Goal: Use online tool/utility: Utilize a website feature to perform a specific function

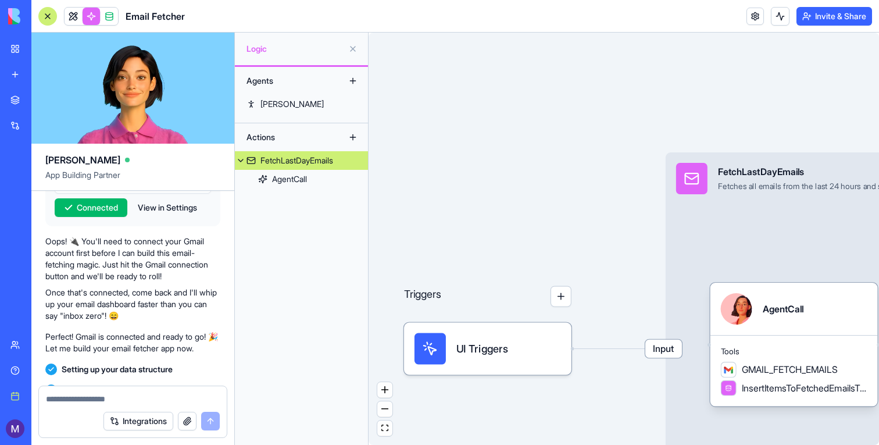
scroll to position [223, 0]
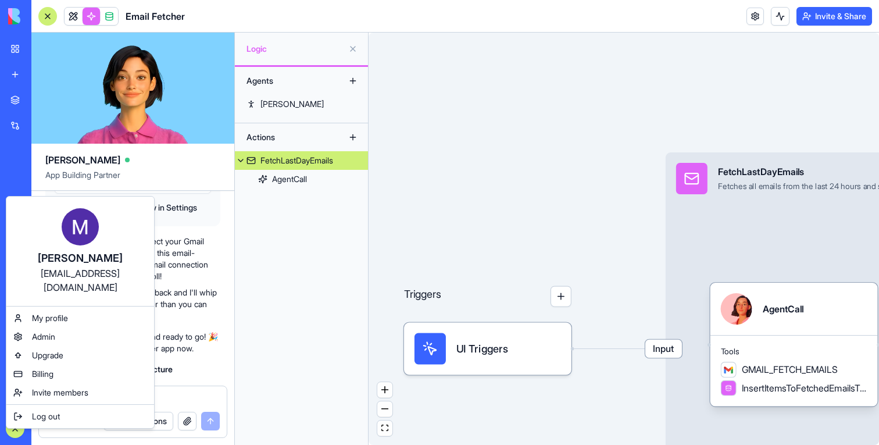
click at [13, 425] on html "BETA My workspace New app Marketplace Integrations Recent Smart Email Inbox Tes…" at bounding box center [439, 222] width 879 height 445
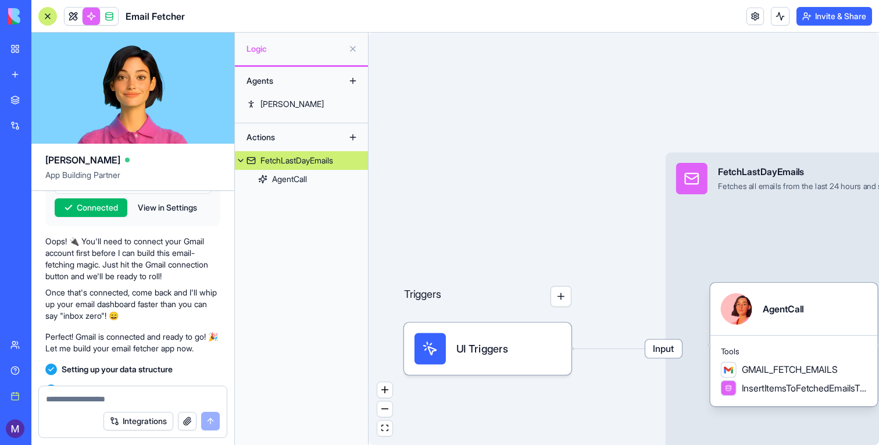
click at [43, 101] on div "Marketplace" at bounding box center [35, 100] width 15 height 12
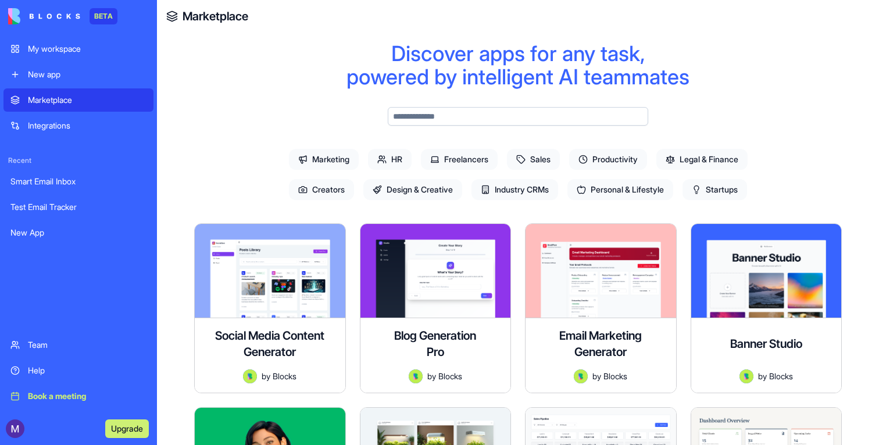
click at [470, 114] on input "text" at bounding box center [518, 116] width 260 height 19
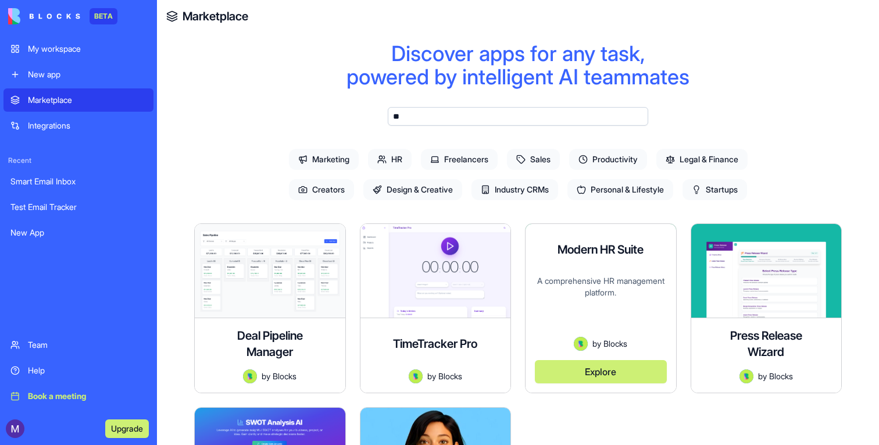
type input "**"
click at [613, 364] on button "Explore" at bounding box center [601, 371] width 132 height 23
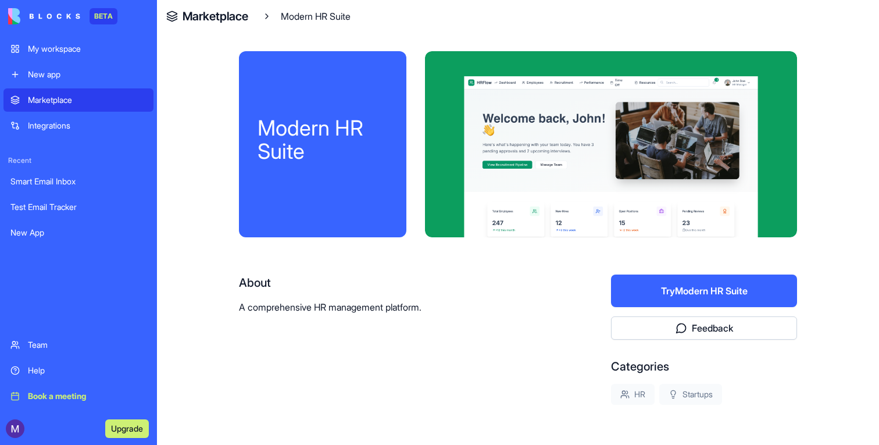
click at [634, 284] on button "Try Modern HR Suite" at bounding box center [704, 290] width 186 height 33
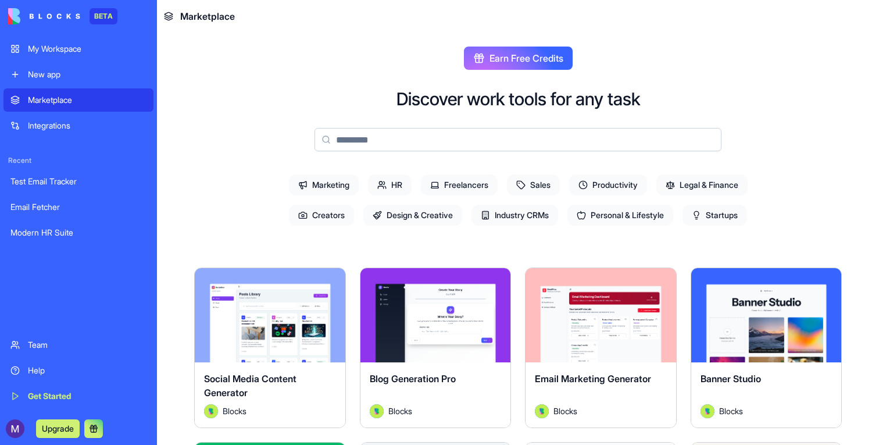
click at [440, 144] on input at bounding box center [517, 139] width 407 height 23
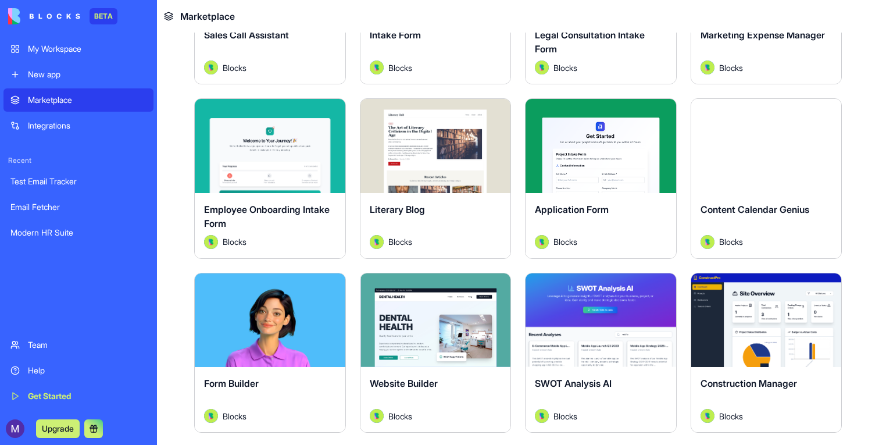
scroll to position [763, 0]
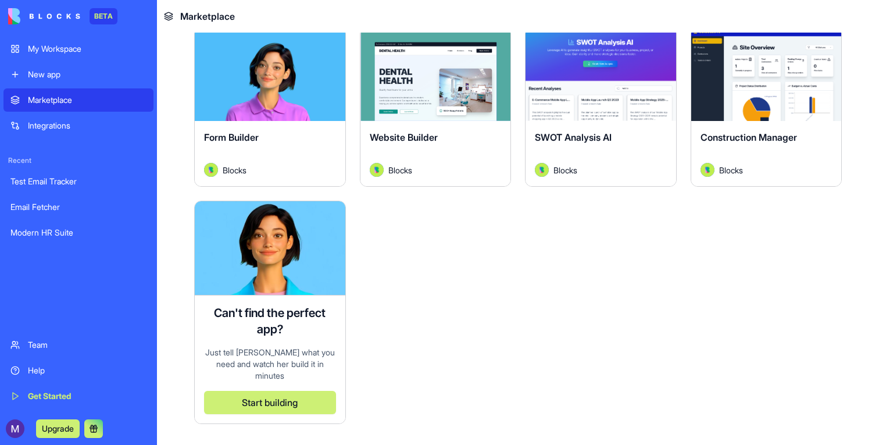
type input "***"
click at [755, 74] on button "Explore" at bounding box center [766, 73] width 87 height 23
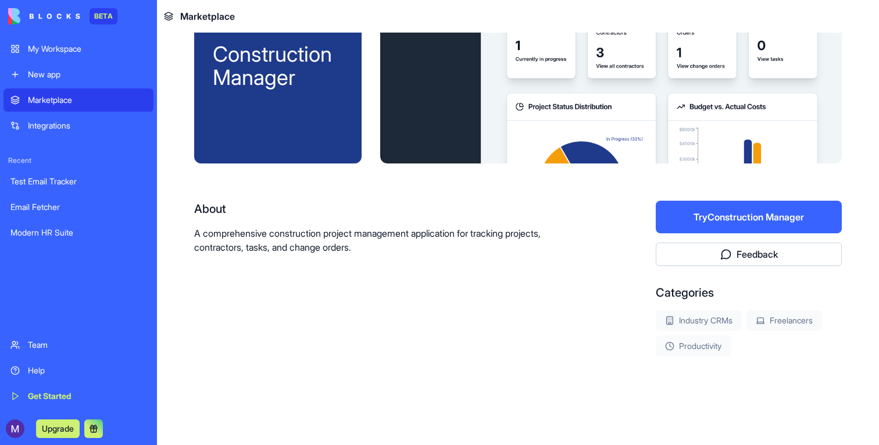
scroll to position [69, 0]
click at [713, 198] on div "Construction Manager About A comprehensive construction project management appl…" at bounding box center [518, 203] width 648 height 453
click at [713, 212] on button "Try Construction Manager" at bounding box center [749, 217] width 186 height 33
